Goal: Check status: Check status

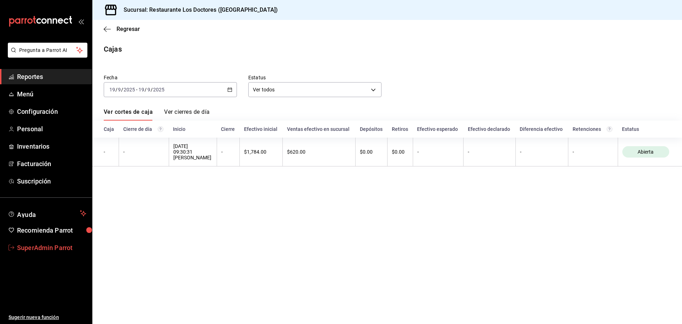
click at [51, 246] on span "SuperAdmin Parrot" at bounding box center [51, 248] width 69 height 10
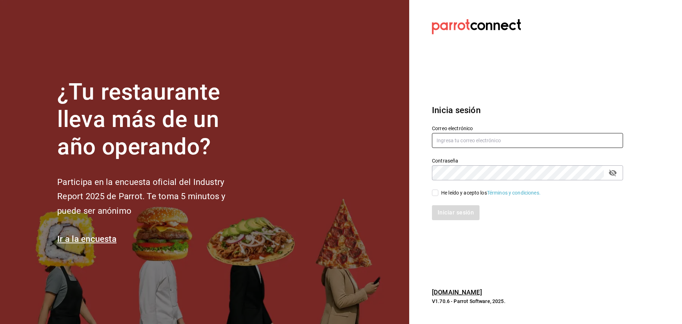
click at [458, 137] on input "text" at bounding box center [527, 140] width 191 height 15
paste input "[EMAIL_ADDRESS][DOMAIN_NAME]"
type input "[EMAIL_ADDRESS][DOMAIN_NAME]"
click at [434, 194] on input "He leído y acepto los Términos y condiciones." at bounding box center [435, 192] width 6 height 6
checkbox input "true"
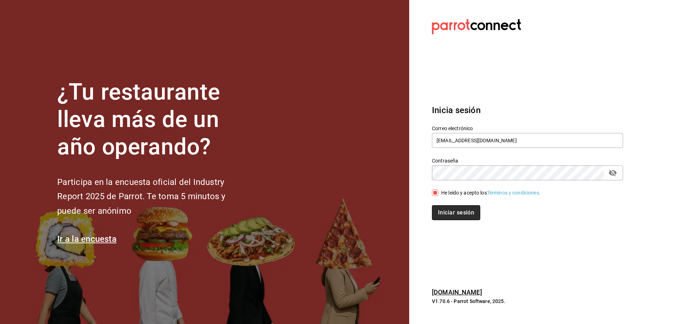
click at [442, 213] on button "Iniciar sesión" at bounding box center [456, 212] width 48 height 15
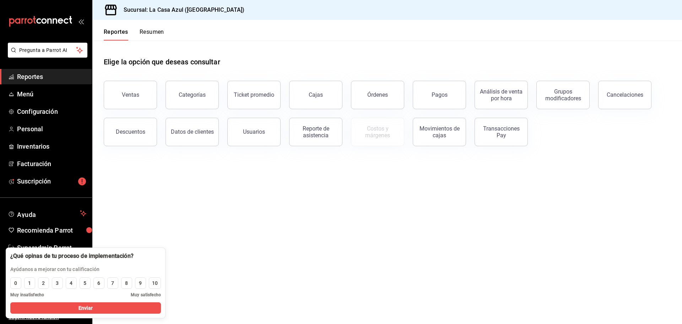
click at [183, 215] on main "Elige la opción que deseas consultar Ventas Categorías Ticket promedio Cajas Ór…" at bounding box center [387, 181] width 590 height 283
click at [43, 81] on span "Reportes" at bounding box center [51, 77] width 69 height 10
click at [26, 75] on span "Reportes" at bounding box center [51, 77] width 69 height 10
click at [375, 90] on button "Órdenes" at bounding box center [377, 95] width 53 height 28
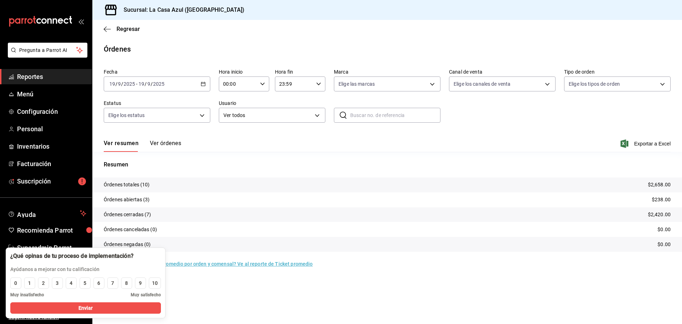
click at [162, 142] on button "Ver órdenes" at bounding box center [165, 146] width 31 height 12
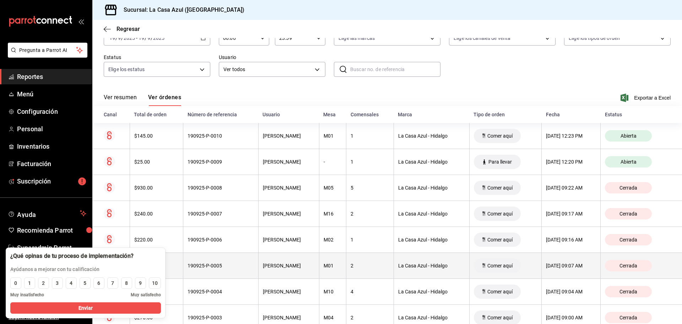
scroll to position [10, 0]
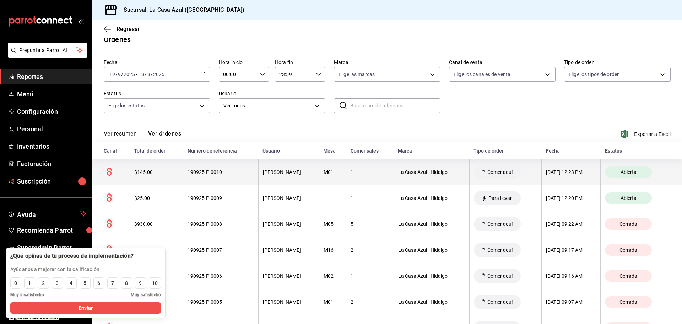
click at [199, 170] on div "190925-P-0010" at bounding box center [221, 172] width 66 height 6
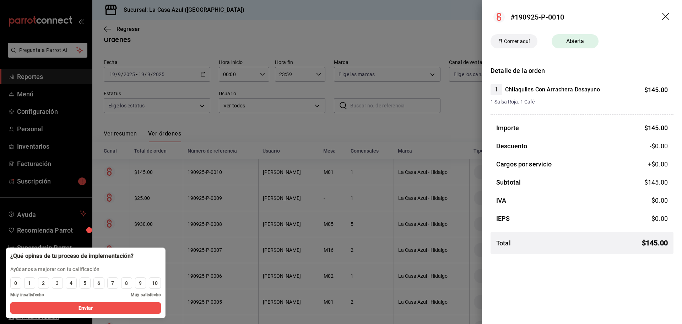
click at [407, 120] on div at bounding box center [341, 162] width 682 height 324
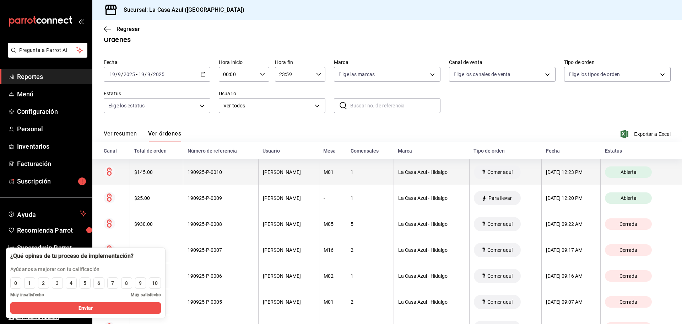
click at [204, 174] on div "190925-P-0010" at bounding box center [221, 172] width 66 height 6
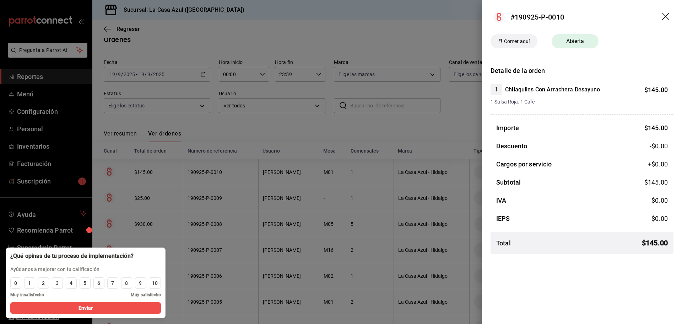
click at [665, 13] on icon "drag" at bounding box center [666, 17] width 9 height 9
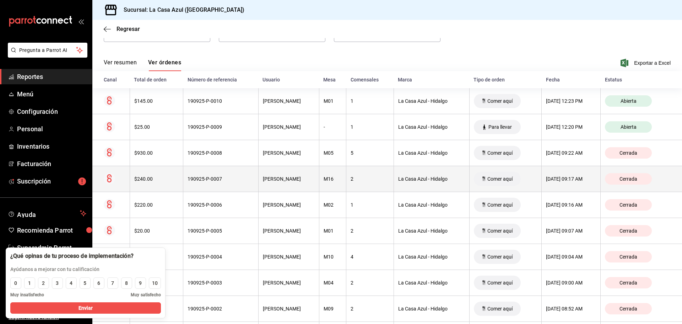
scroll to position [116, 0]
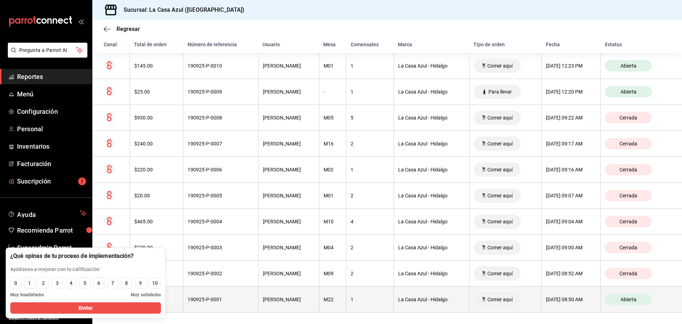
click at [195, 298] on div "190925-P-0001" at bounding box center [221, 299] width 66 height 6
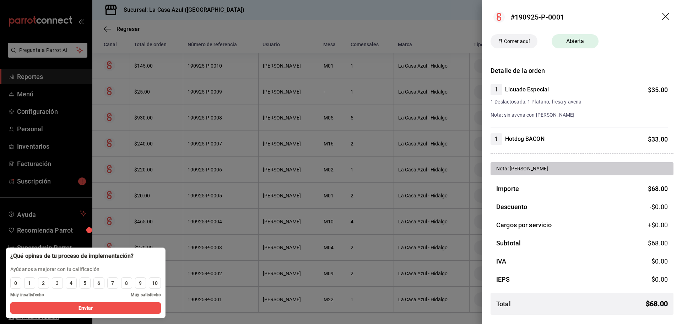
click at [666, 18] on icon "drag" at bounding box center [666, 17] width 9 height 9
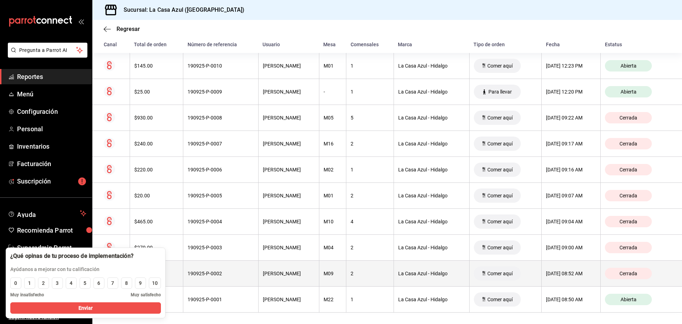
click at [199, 273] on div "190925-P-0002" at bounding box center [221, 273] width 66 height 6
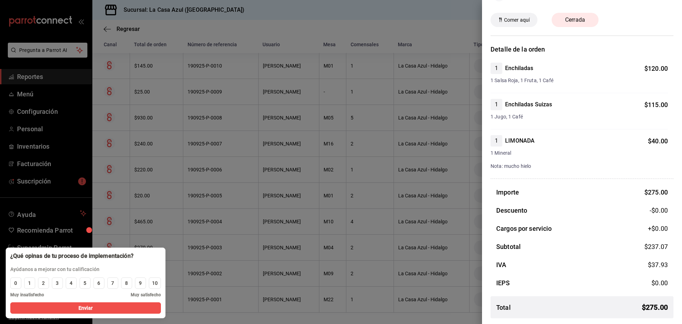
scroll to position [0, 0]
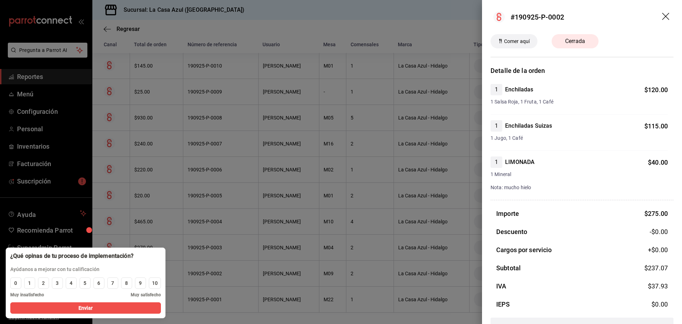
click at [662, 14] on icon "drag" at bounding box center [665, 16] width 7 height 7
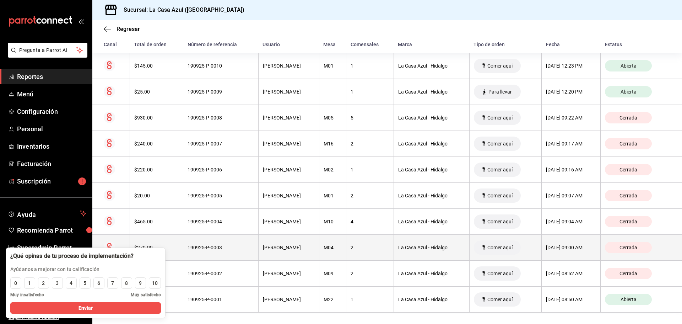
click at [201, 248] on div "190925-P-0003" at bounding box center [221, 247] width 66 height 6
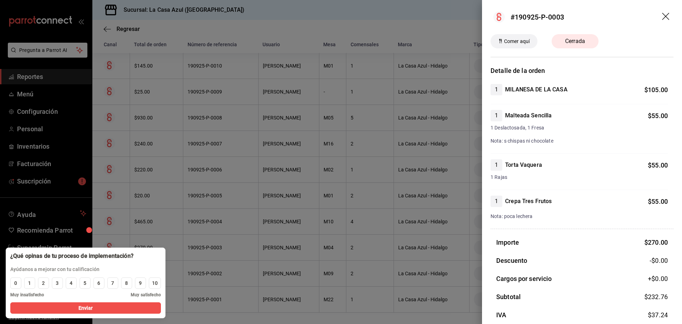
click at [662, 14] on icon "drag" at bounding box center [666, 17] width 9 height 9
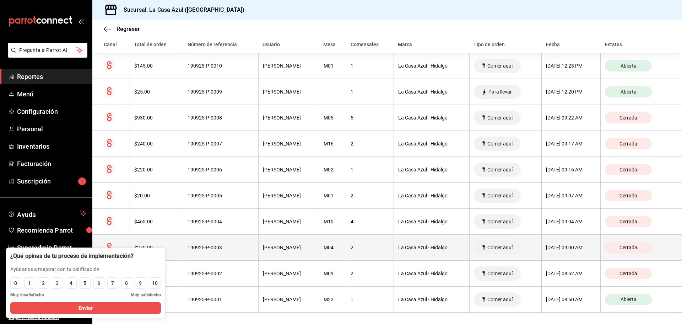
click at [196, 249] on div "190925-P-0003" at bounding box center [221, 247] width 66 height 6
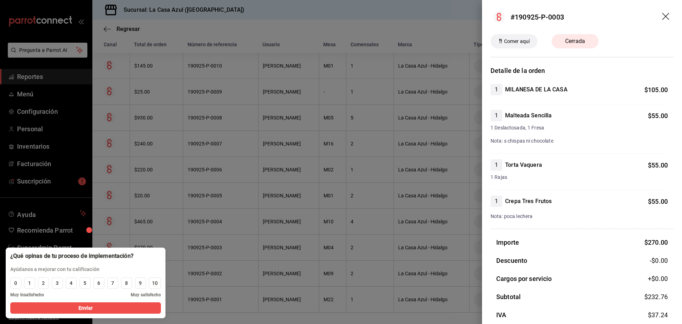
click at [662, 14] on icon "drag" at bounding box center [666, 17] width 9 height 9
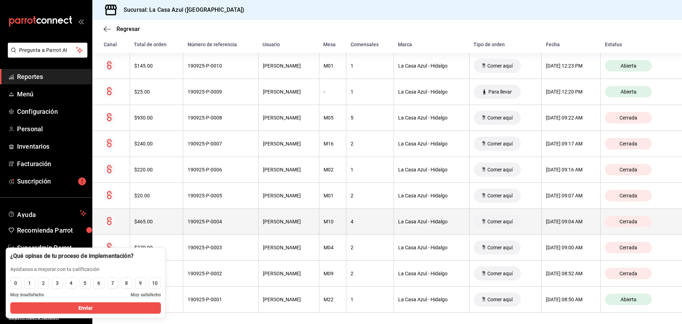
click at [199, 217] on th "190925-P-0004" at bounding box center [220, 221] width 75 height 26
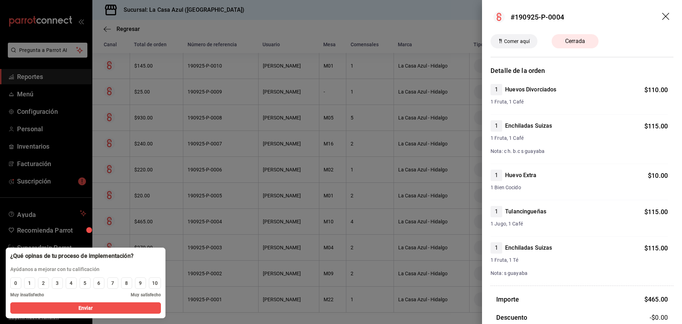
scroll to position [36, 0]
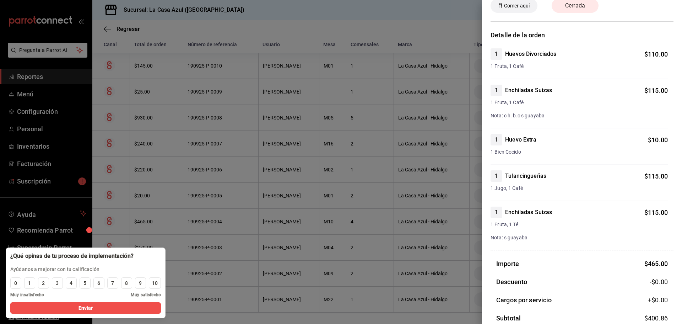
click at [196, 229] on div at bounding box center [341, 162] width 682 height 324
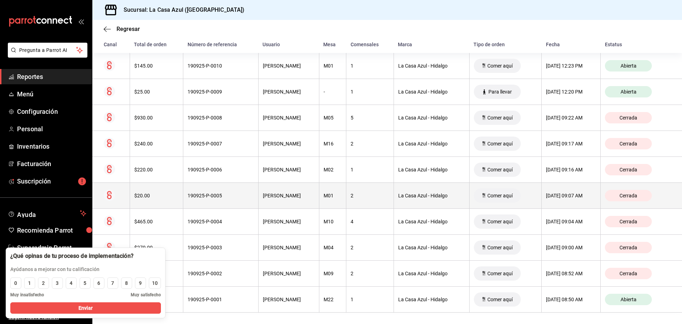
click at [203, 195] on div "190925-P-0005" at bounding box center [221, 196] width 66 height 6
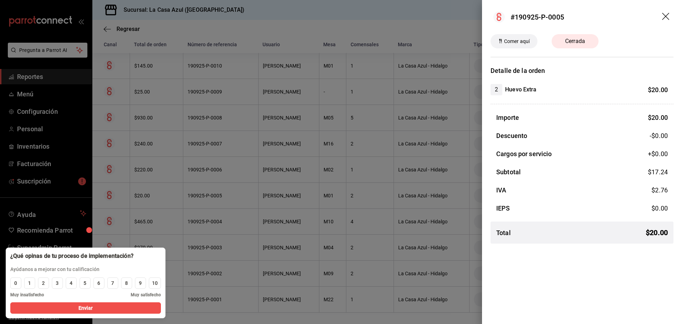
click at [284, 195] on div at bounding box center [341, 162] width 682 height 324
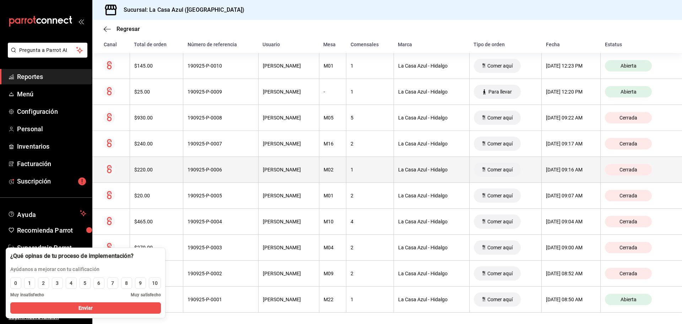
click at [204, 171] on div "190925-P-0006" at bounding box center [221, 170] width 66 height 6
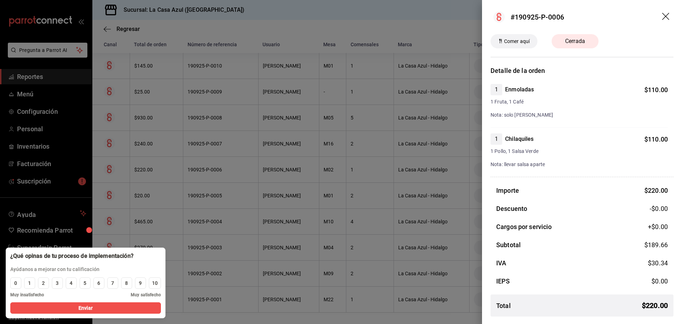
click at [245, 193] on div at bounding box center [341, 162] width 682 height 324
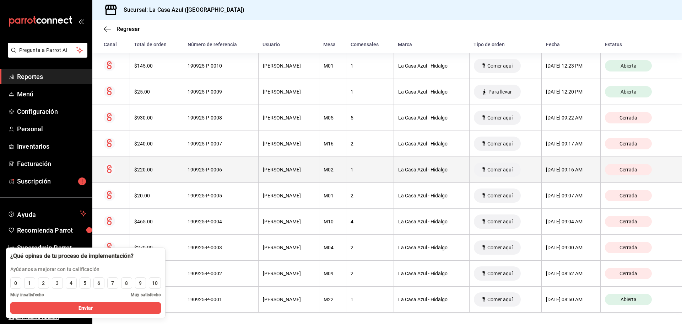
click at [206, 166] on th "190925-P-0006" at bounding box center [220, 170] width 75 height 26
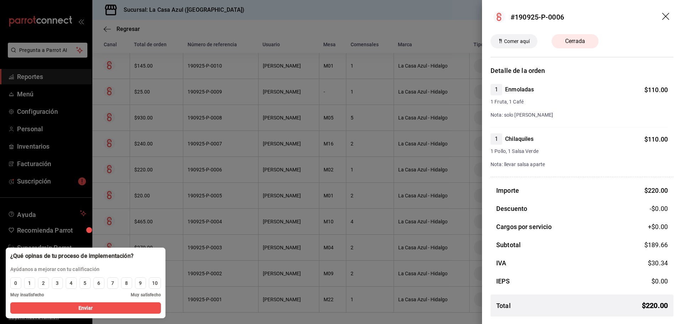
click at [236, 181] on div at bounding box center [341, 162] width 682 height 324
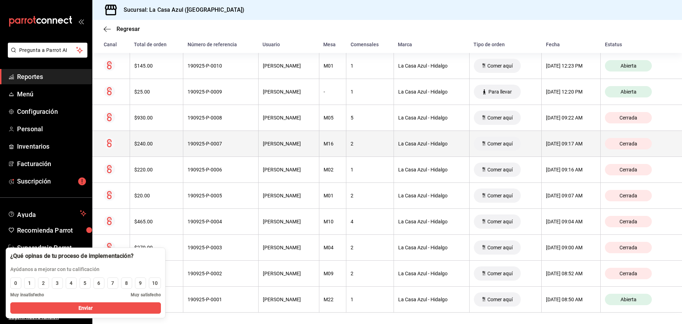
click at [204, 147] on th "190925-P-0007" at bounding box center [220, 144] width 75 height 26
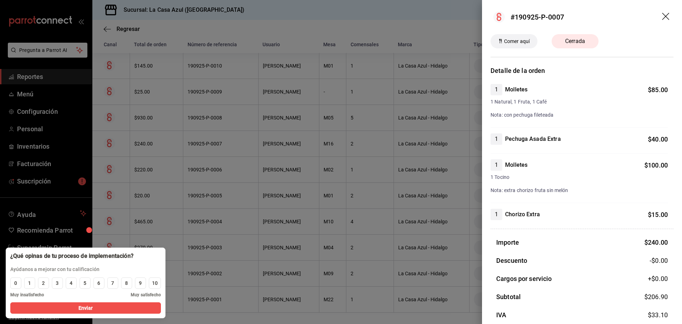
click at [320, 162] on div at bounding box center [341, 162] width 682 height 324
